Goal: Browse casually

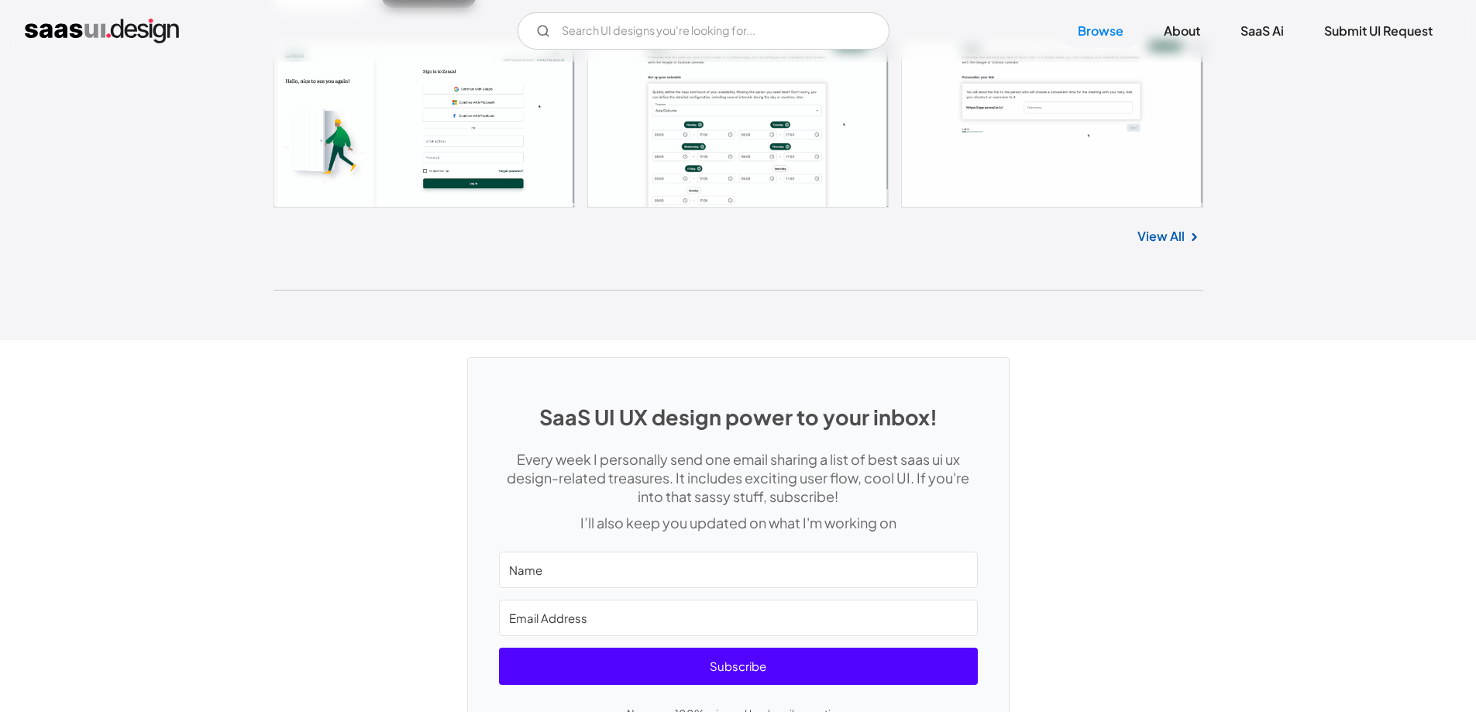
scroll to position [41441, 0]
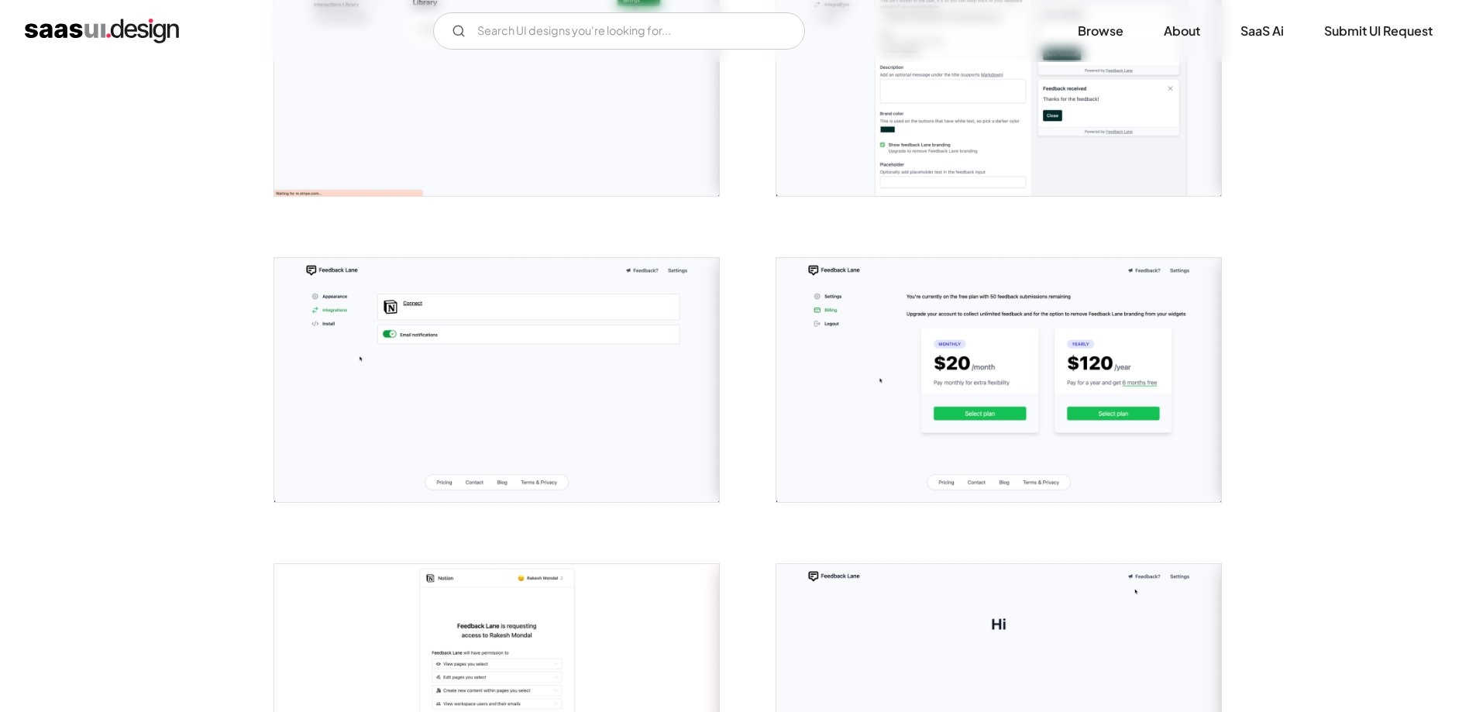
scroll to position [1318, 0]
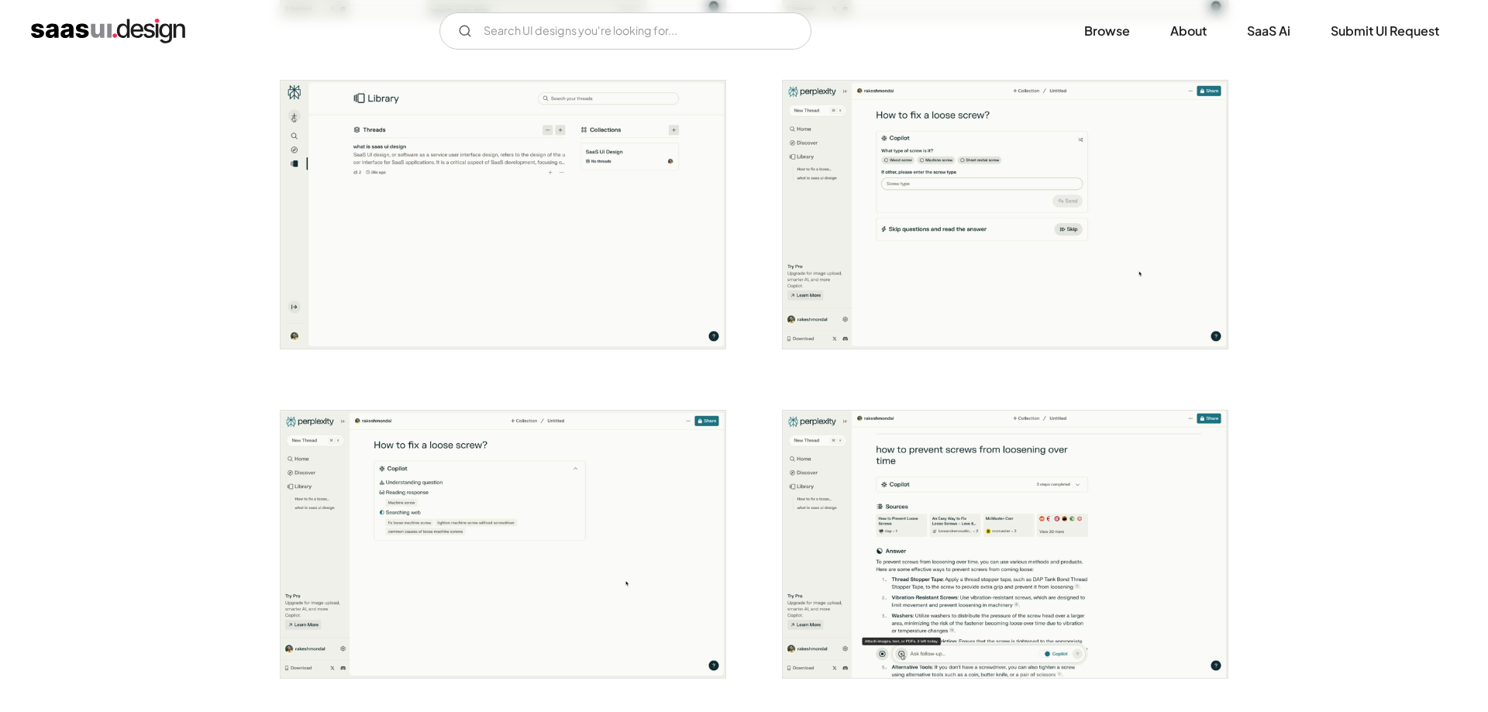
scroll to position [2790, 0]
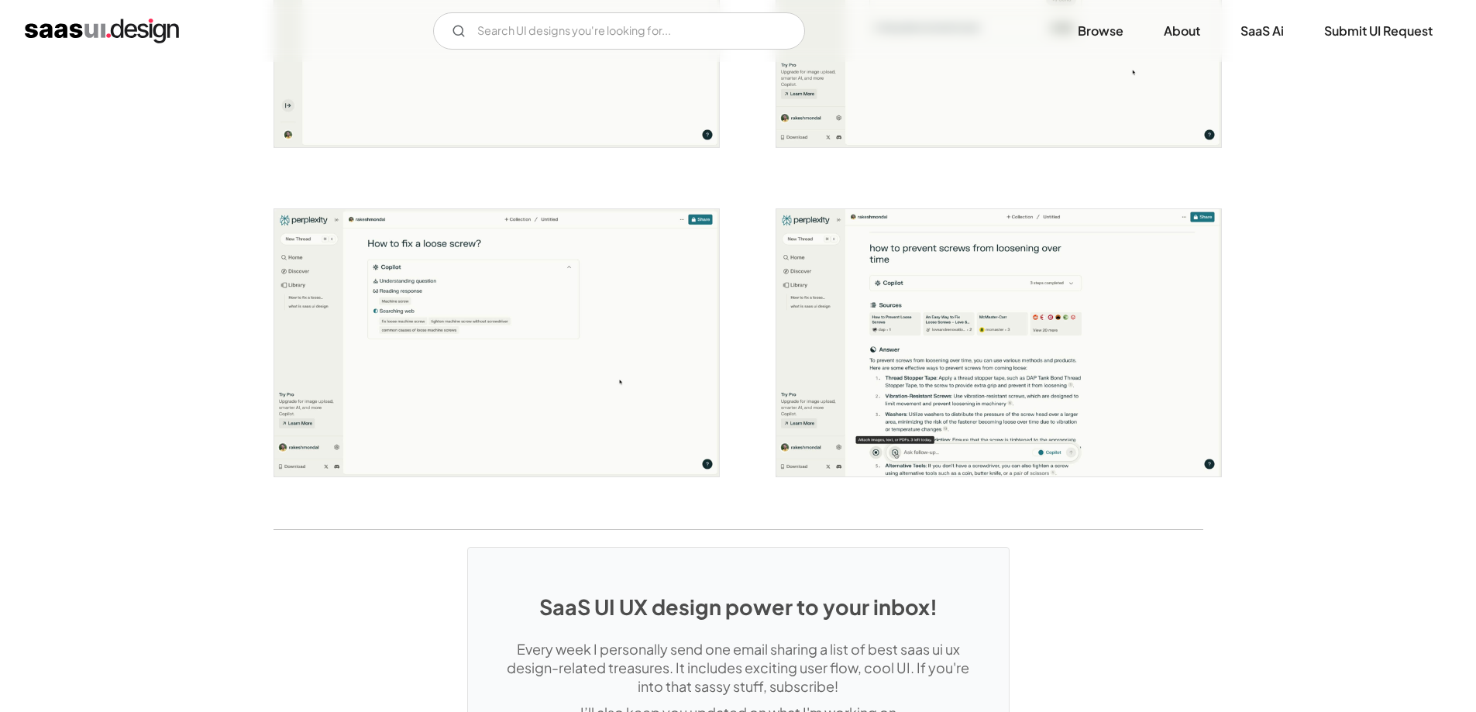
click at [894, 267] on img "open lightbox" at bounding box center [999, 342] width 445 height 267
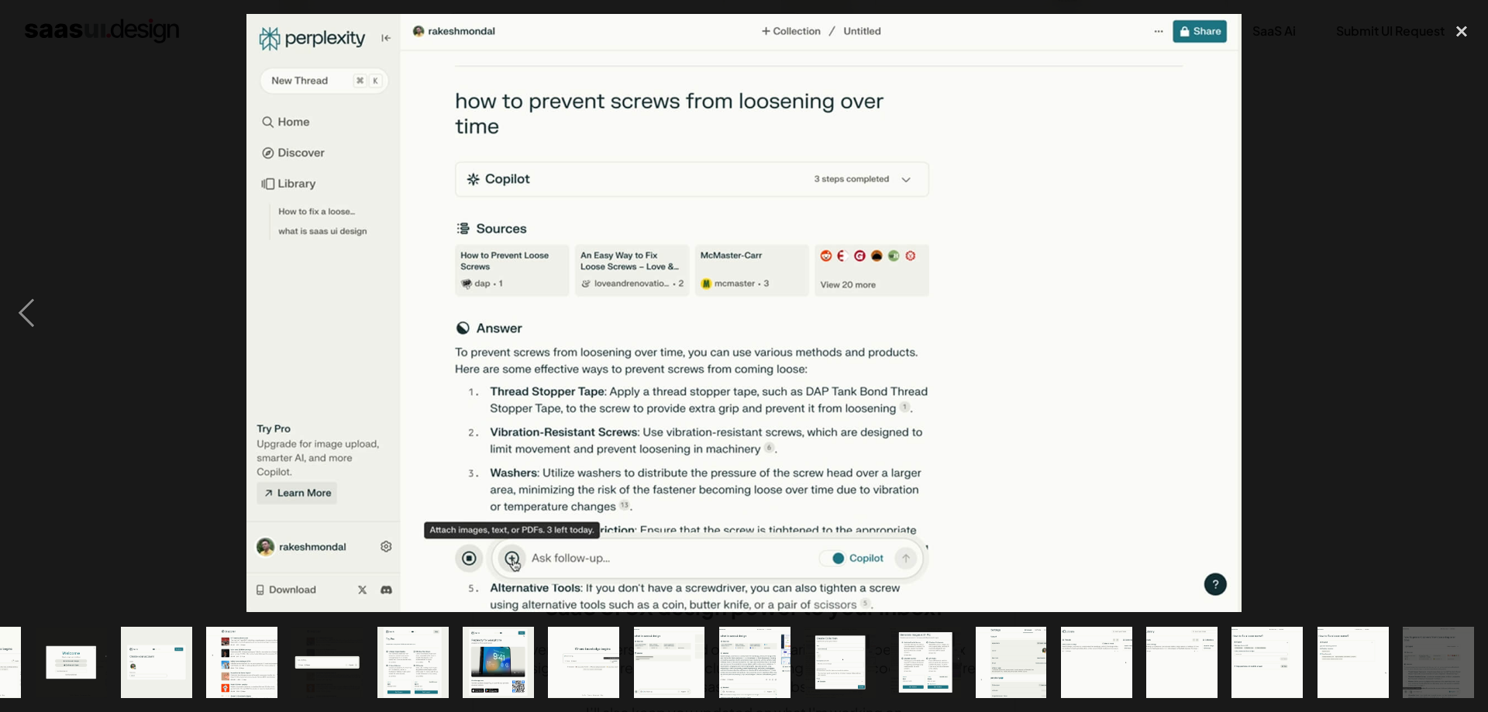
scroll to position [0, 64]
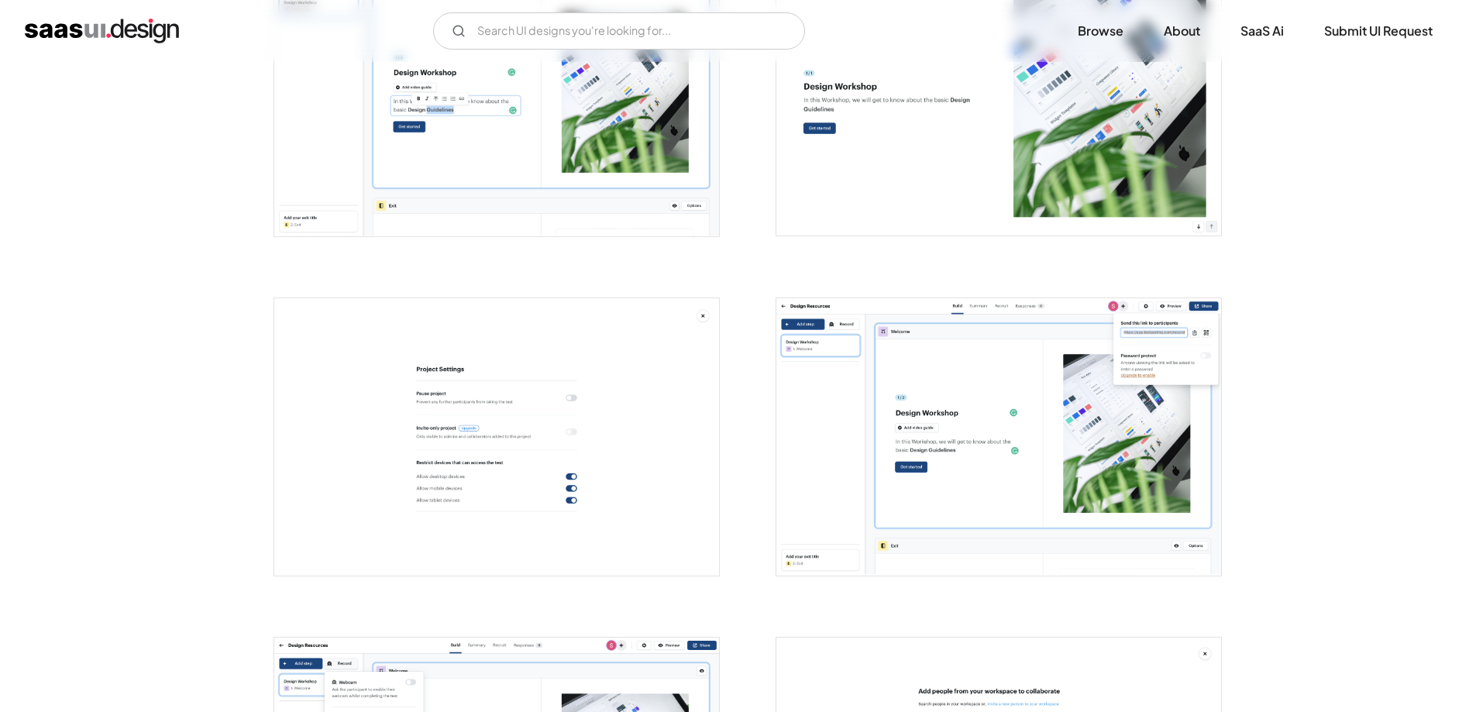
scroll to position [1705, 0]
